Goal: Transaction & Acquisition: Register for event/course

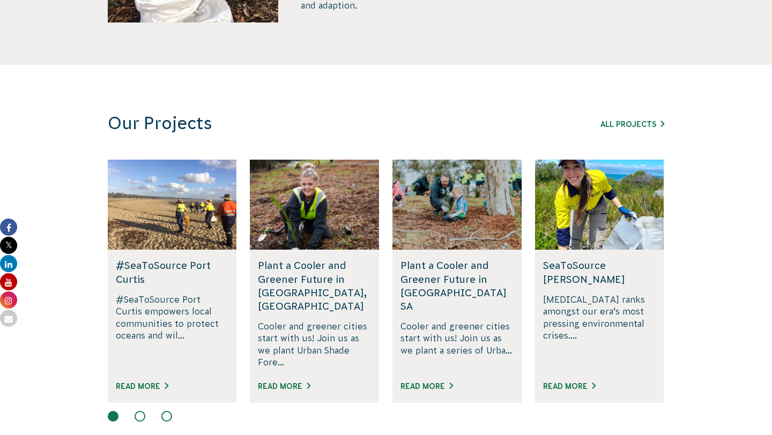
scroll to position [761, 0]
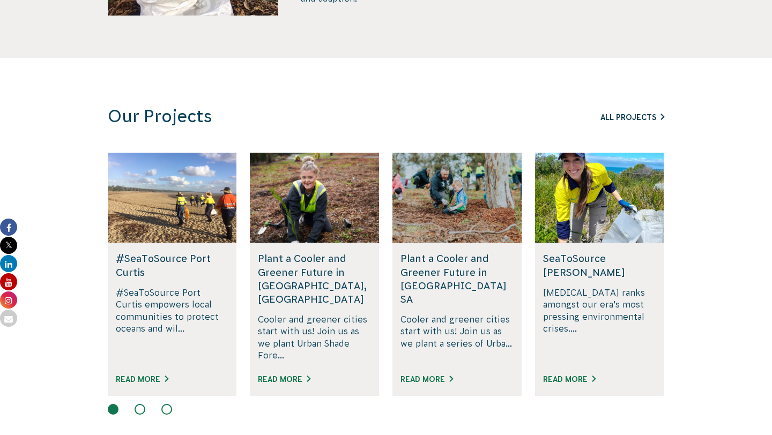
click at [628, 118] on link "All Projects" at bounding box center [632, 117] width 64 height 9
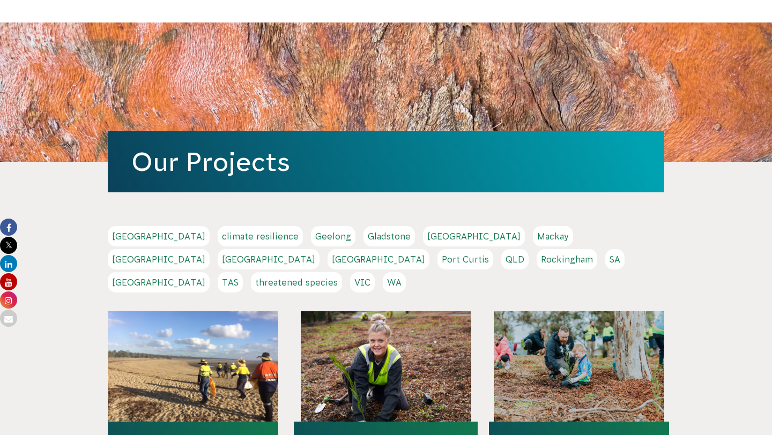
scroll to position [106, 0]
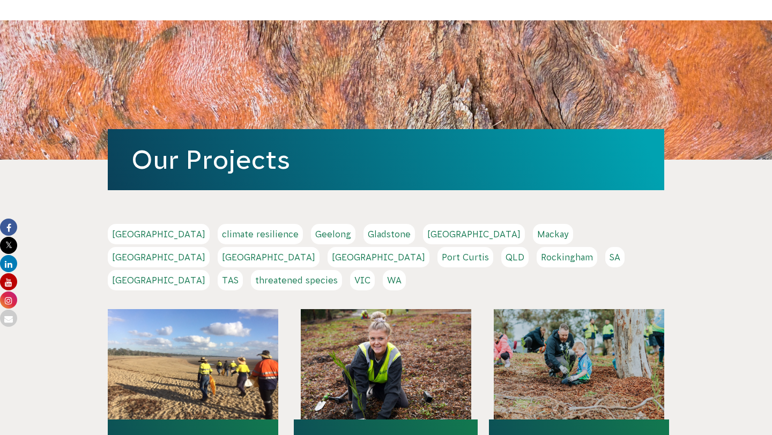
click at [320, 247] on link "NSW" at bounding box center [269, 257] width 102 height 20
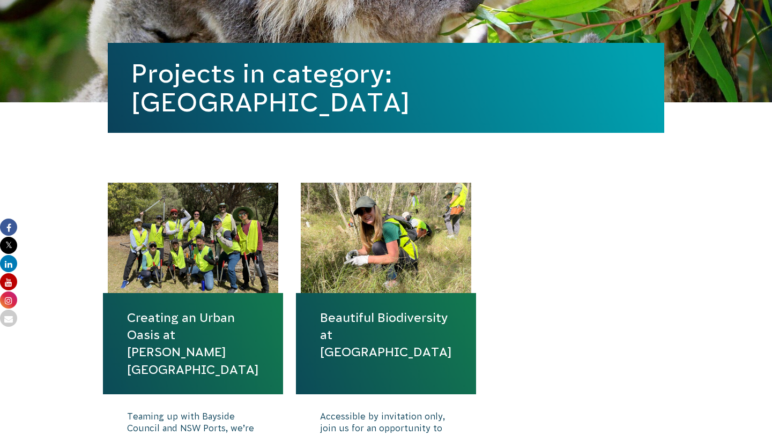
scroll to position [298, 0]
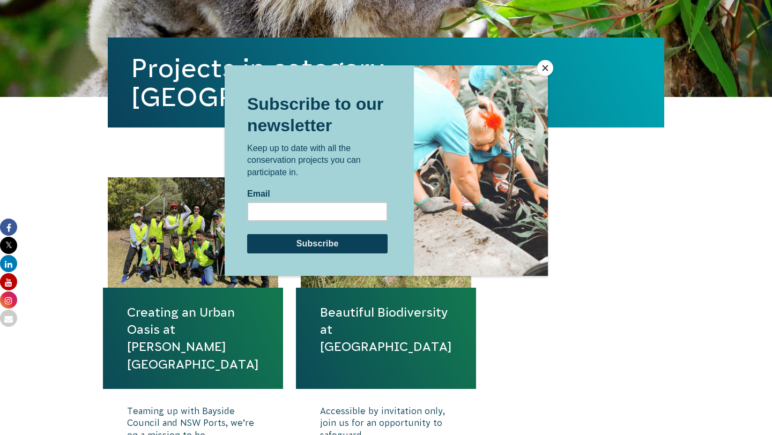
click at [541, 63] on button "Close" at bounding box center [545, 68] width 16 height 16
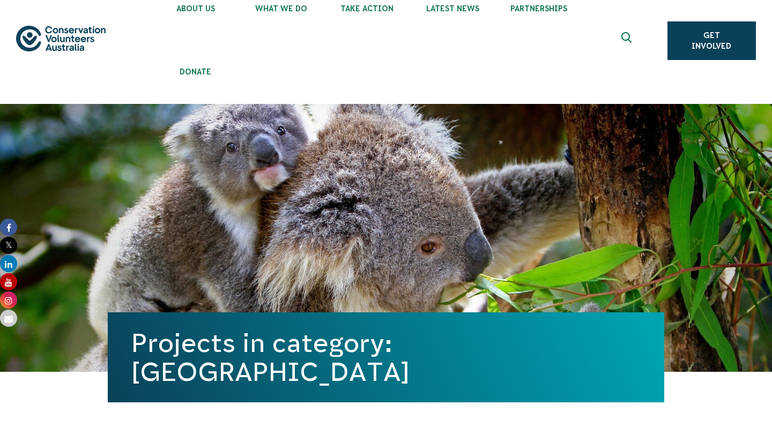
scroll to position [0, 0]
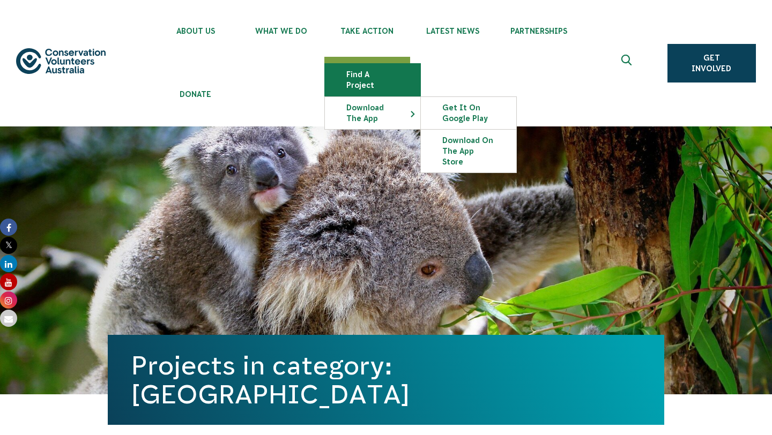
click at [375, 75] on link "Find a project" at bounding box center [372, 80] width 95 height 32
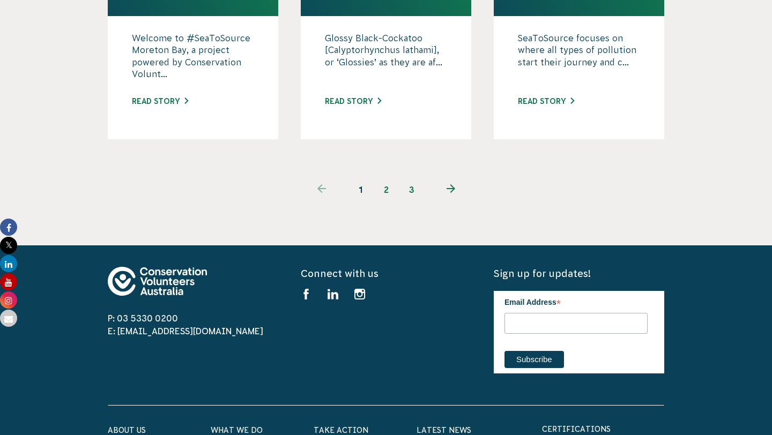
scroll to position [1300, 0]
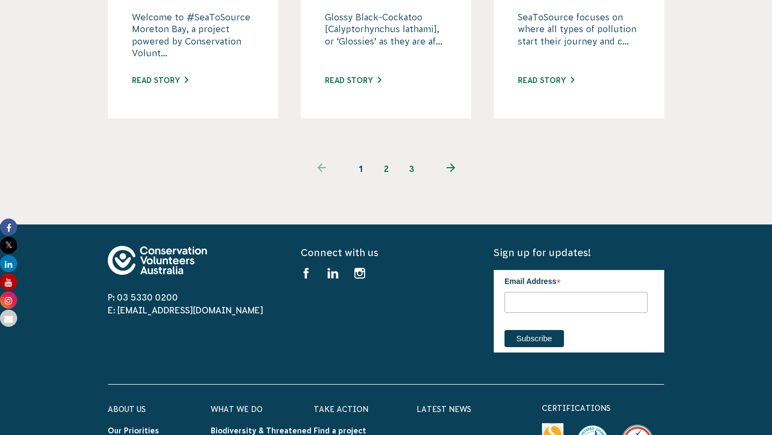
click at [382, 156] on link "2" at bounding box center [386, 169] width 26 height 26
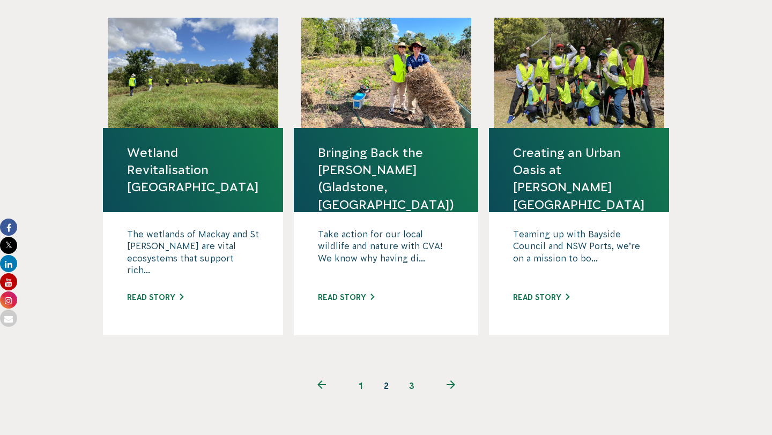
scroll to position [1056, 0]
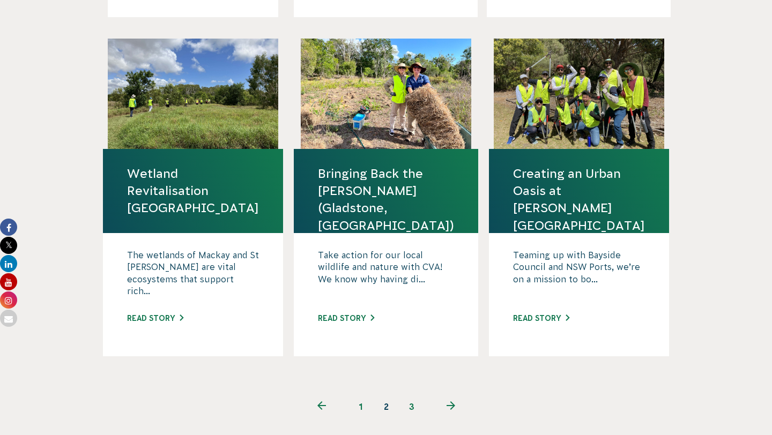
click at [409, 394] on link "3" at bounding box center [412, 407] width 26 height 26
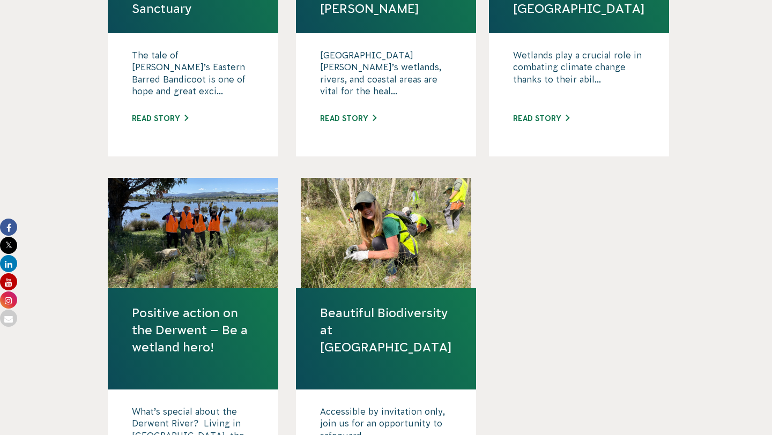
scroll to position [621, 0]
